Goal: Transaction & Acquisition: Subscribe to service/newsletter

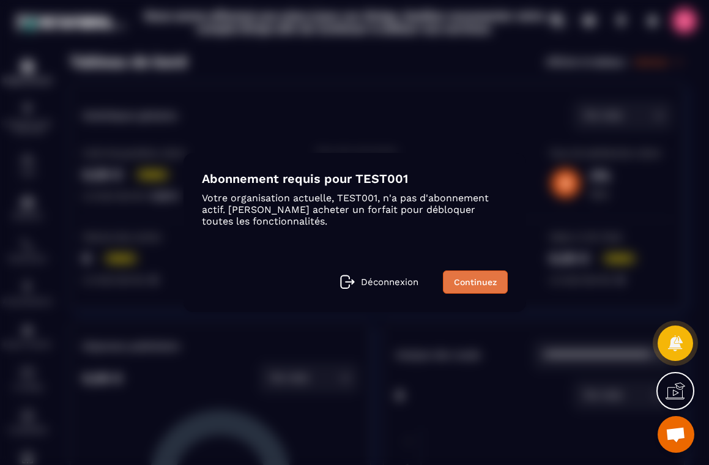
click at [480, 284] on link "Continuez" at bounding box center [475, 281] width 65 height 23
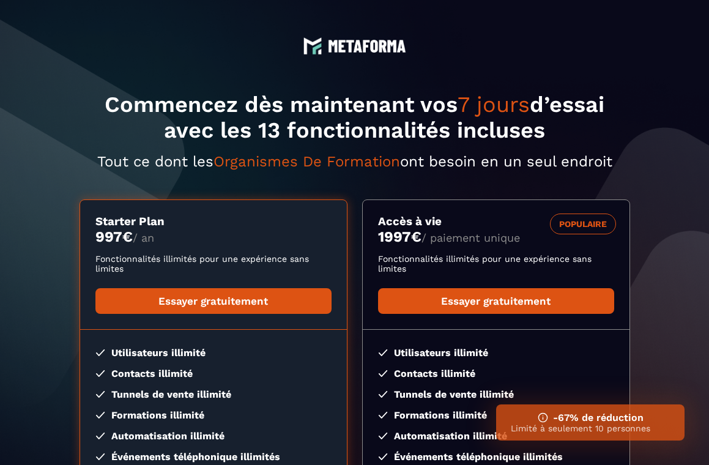
click at [420, 149] on div "Commencez dès maintenant vos 7 jours d’essai avec les 13 fonctionnalités inclus…" at bounding box center [355, 306] width 551 height 428
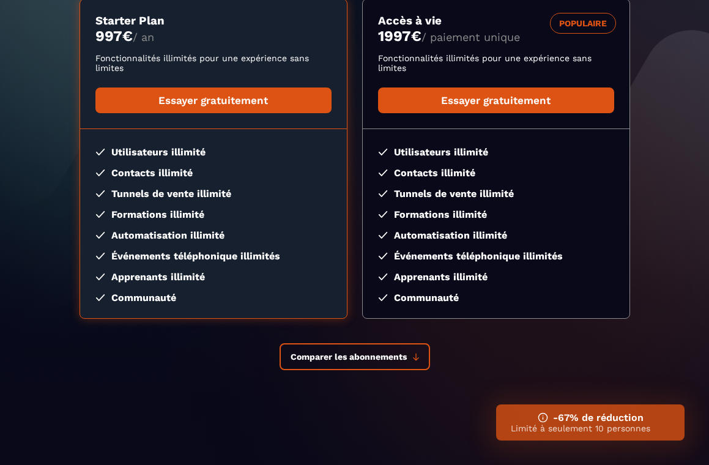
scroll to position [205, 0]
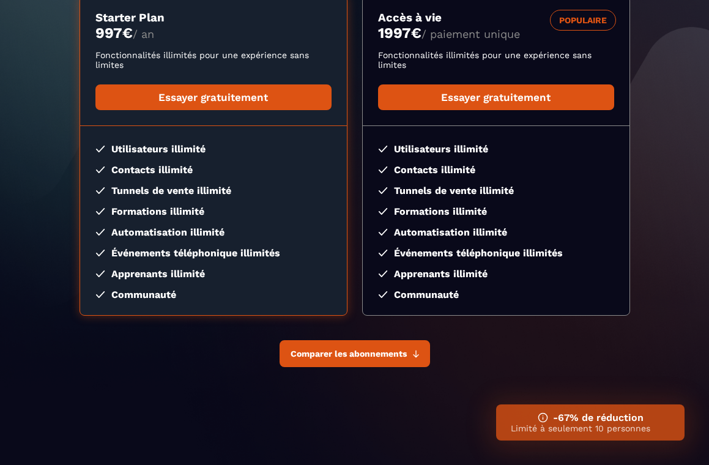
click at [348, 346] on button "Comparer les abonnements" at bounding box center [355, 353] width 151 height 27
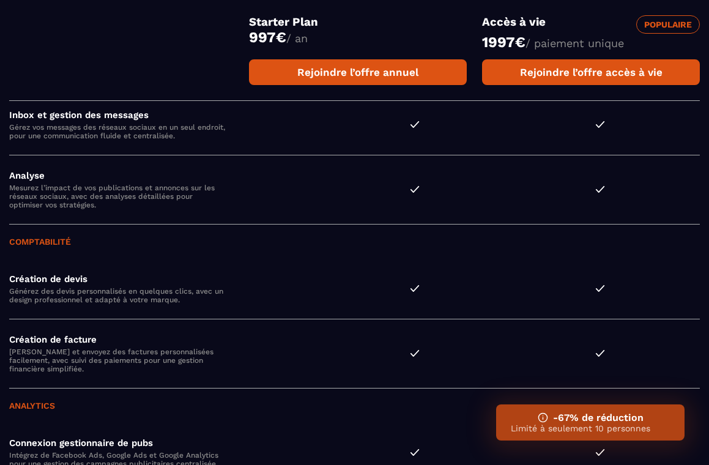
scroll to position [1901, 0]
